Goal: Task Accomplishment & Management: Use online tool/utility

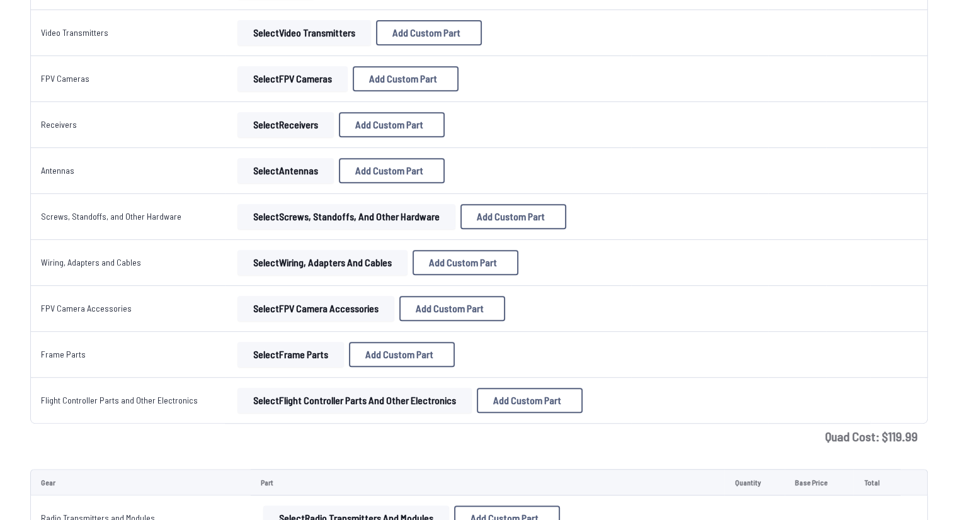
scroll to position [567, 0]
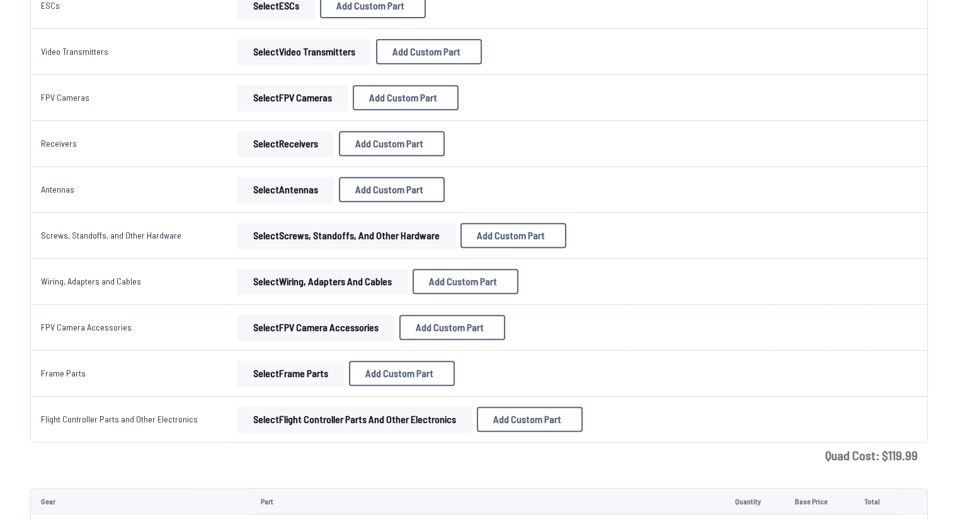
click at [260, 311] on tbody "Frames Select Frames Add Custom Part Add Custom Part Part name* Brand / Manufac…" at bounding box center [479, 45] width 898 height 796
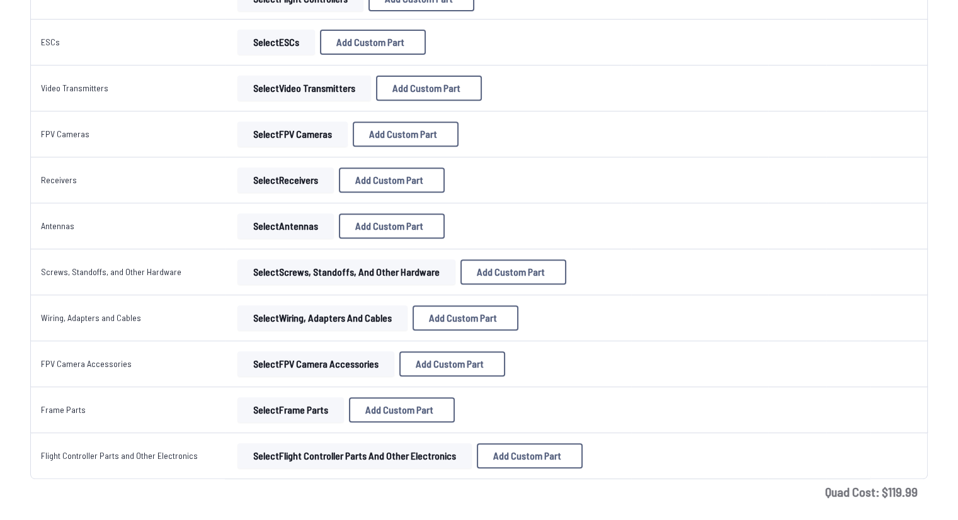
scroll to position [504, 0]
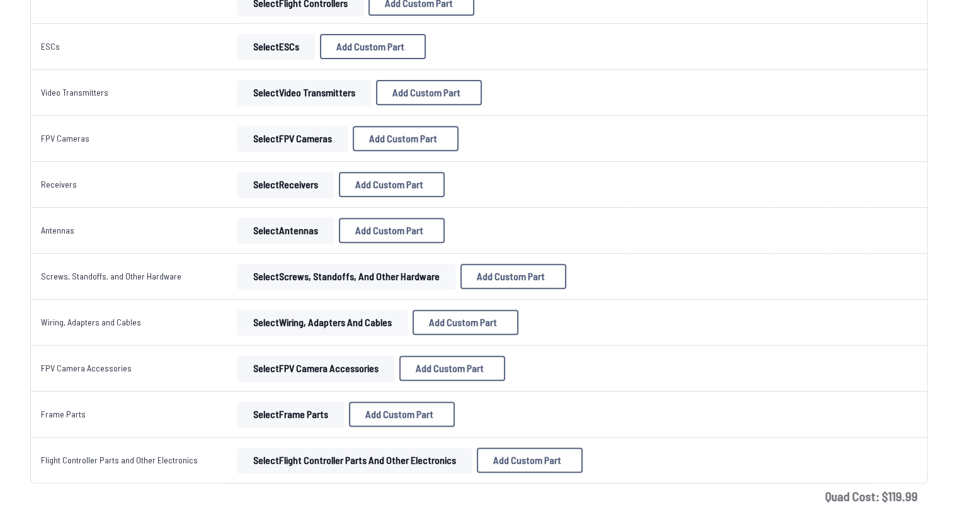
click at [287, 362] on button "Select FPV Camera Accessories" at bounding box center [315, 368] width 157 height 25
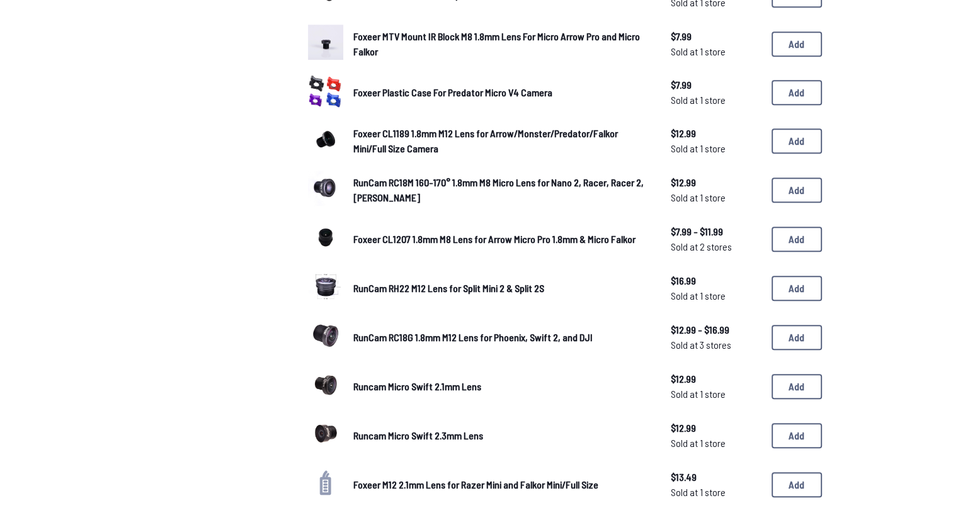
scroll to position [630, 0]
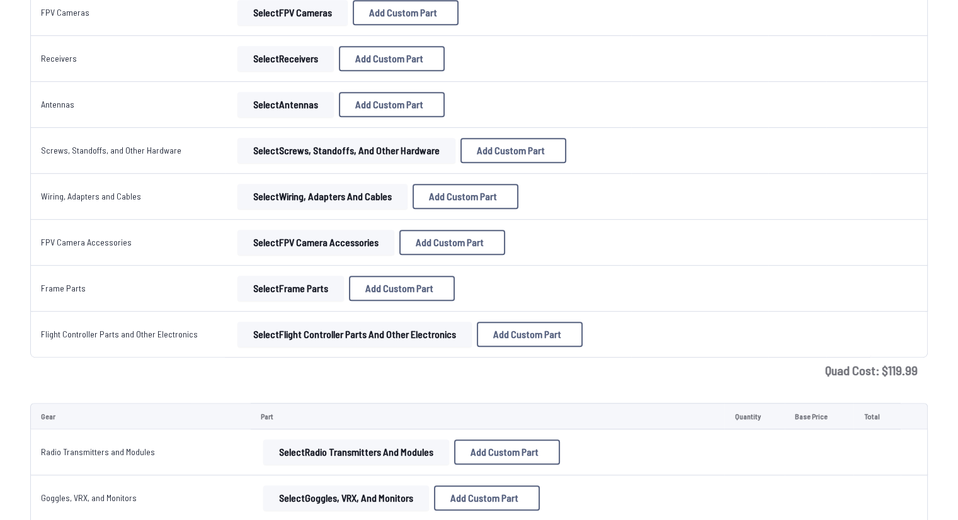
scroll to position [504, 0]
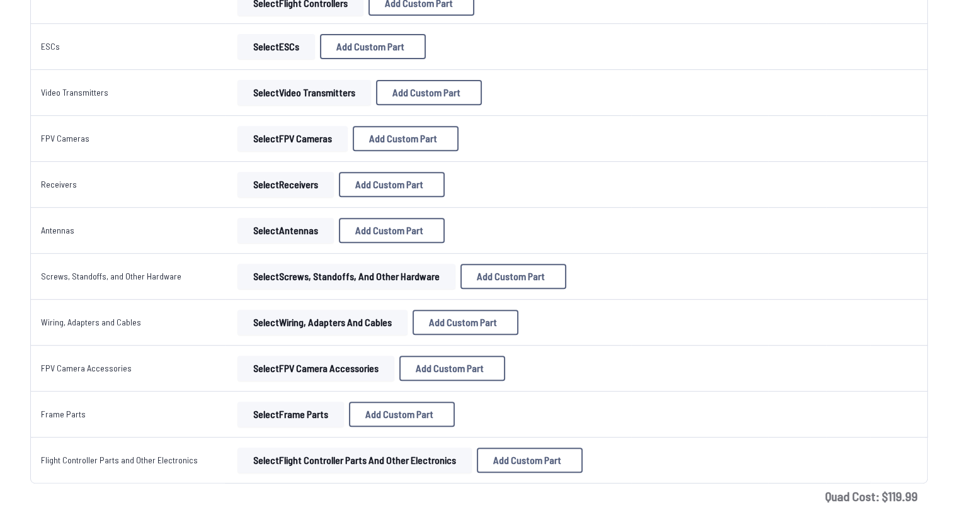
click at [302, 270] on button "Select Screws, Standoffs, and Other Hardware" at bounding box center [346, 276] width 218 height 25
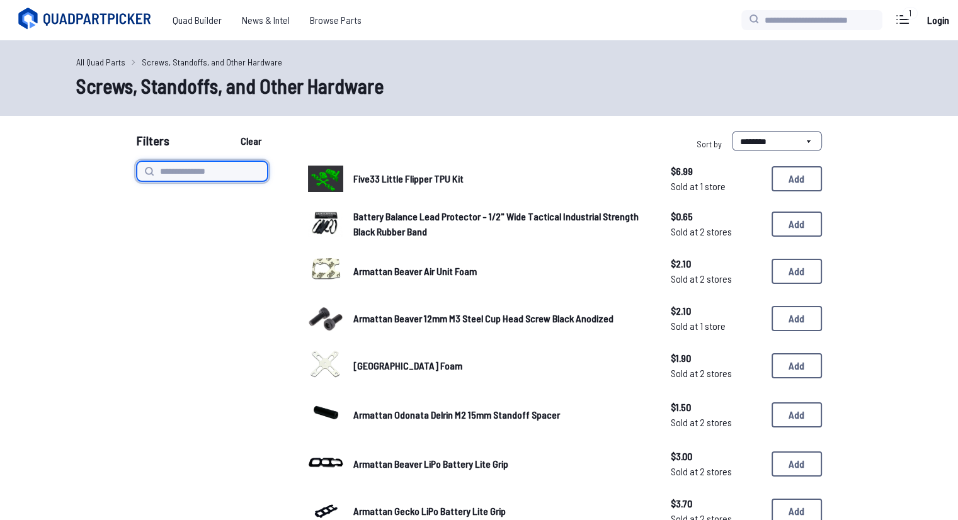
click at [216, 179] on input at bounding box center [202, 171] width 131 height 20
type input "****"
click at [230, 131] on button "Clear" at bounding box center [251, 141] width 42 height 20
type input "****"
